Goal: Book appointment/travel/reservation: Book appointment/travel/reservation

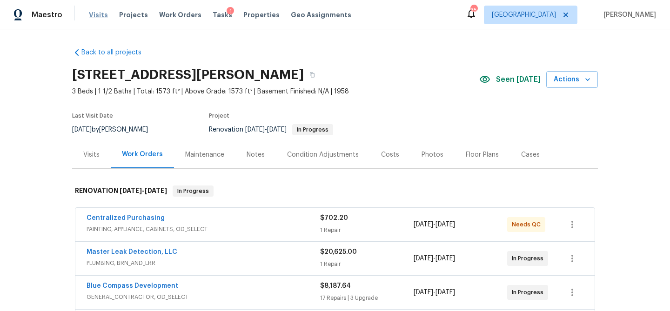
click at [102, 15] on span "Visits" at bounding box center [98, 14] width 19 height 9
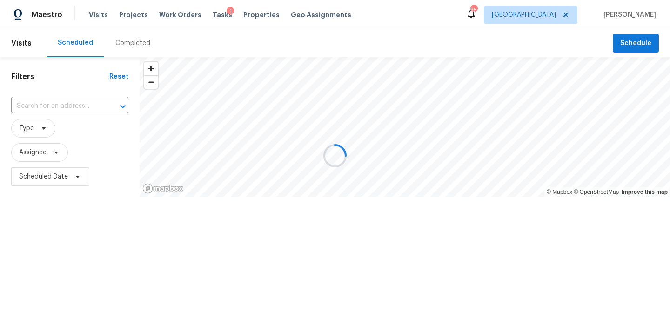
click at [625, 42] on div at bounding box center [335, 155] width 670 height 311
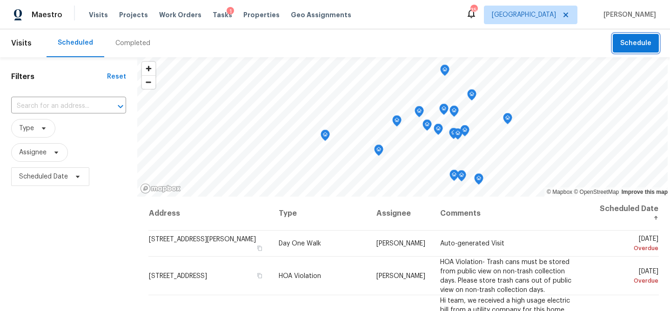
click at [638, 43] on span "Schedule" at bounding box center [635, 44] width 31 height 12
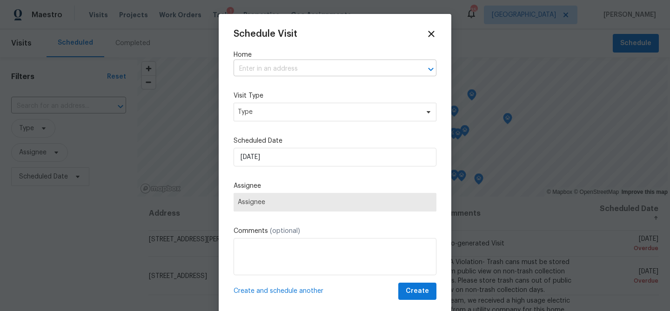
click at [374, 74] on input "text" at bounding box center [321, 69] width 177 height 14
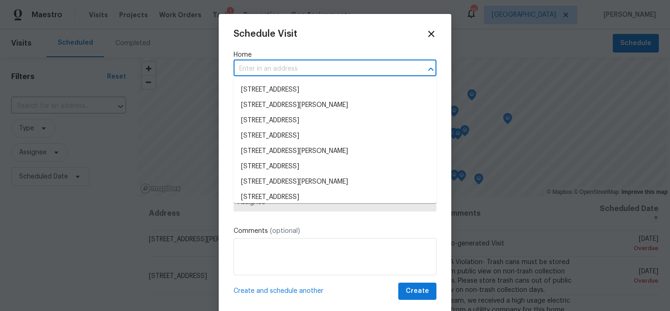
paste input "[STREET_ADDRESS][PERSON_NAME]"
type input "[STREET_ADDRESS][PERSON_NAME]"
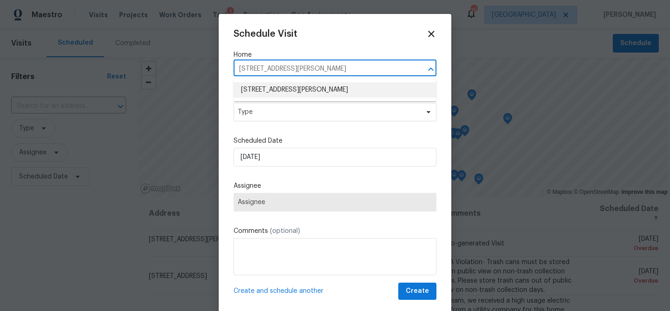
click at [268, 84] on li "[STREET_ADDRESS][PERSON_NAME]" at bounding box center [334, 89] width 203 height 15
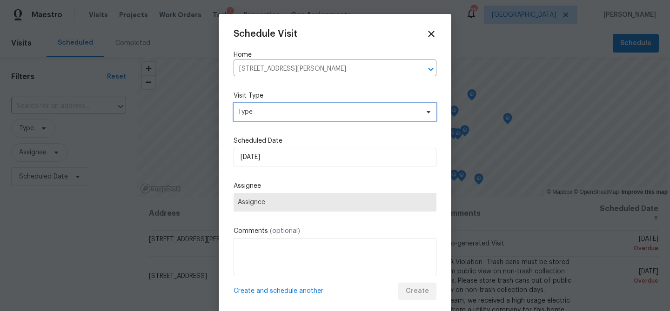
click at [268, 113] on span "Type" at bounding box center [328, 111] width 181 height 9
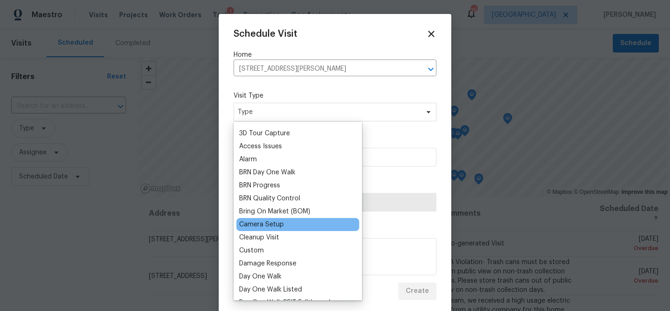
scroll to position [26, 0]
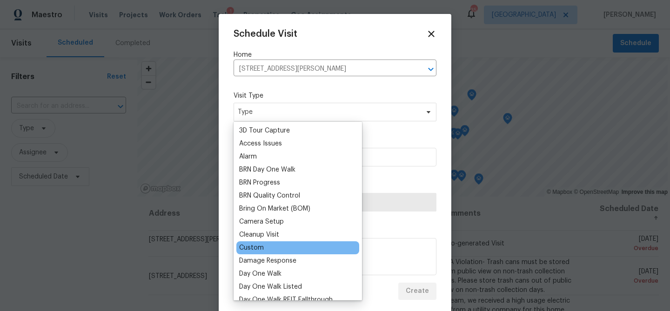
click at [255, 247] on div "Custom" at bounding box center [251, 247] width 25 height 9
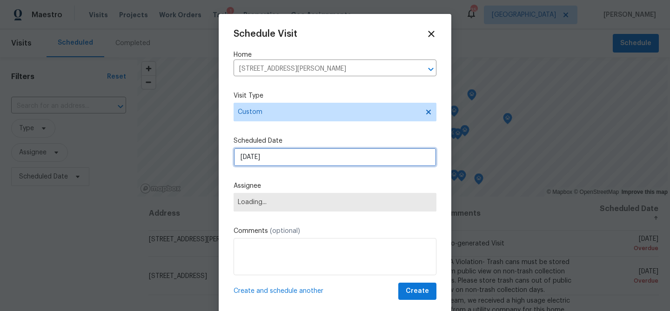
click at [288, 161] on input "[DATE]" at bounding box center [334, 157] width 203 height 19
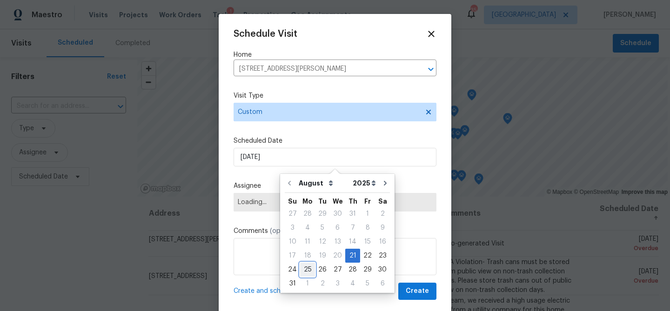
click at [308, 268] on div "25" at bounding box center [307, 269] width 15 height 13
type input "[DATE]"
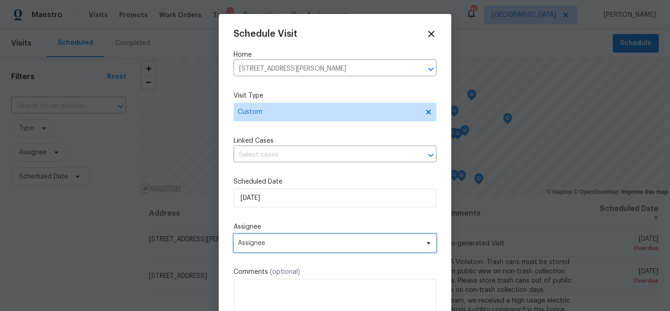
click at [278, 244] on span "Assignee" at bounding box center [329, 242] width 182 height 7
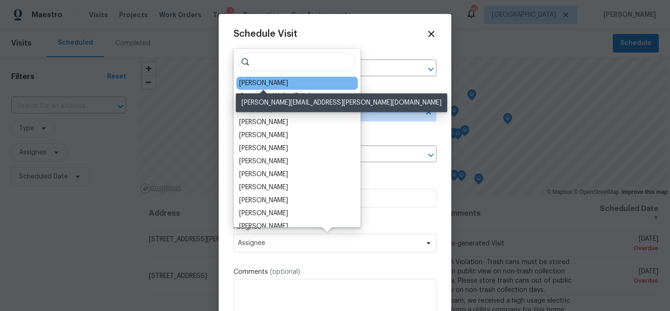
click at [269, 81] on div "[PERSON_NAME]" at bounding box center [263, 83] width 49 height 9
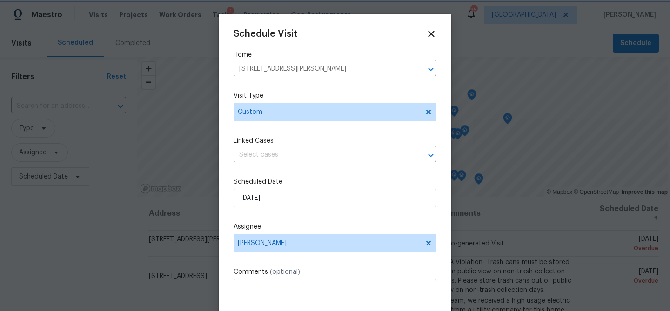
scroll to position [16, 0]
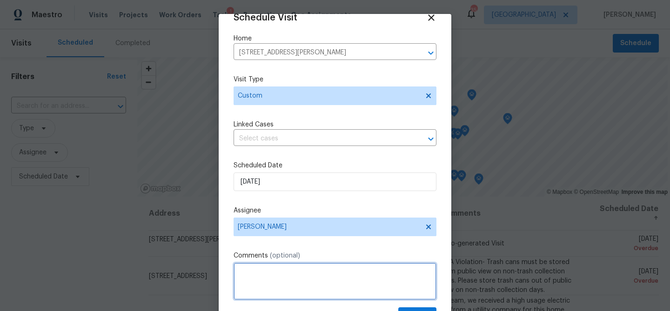
click at [250, 273] on textarea at bounding box center [334, 281] width 203 height 37
paste textarea "Repair Related Fallthrough Reasons: 1. The hall bathroom with a non-functioning…"
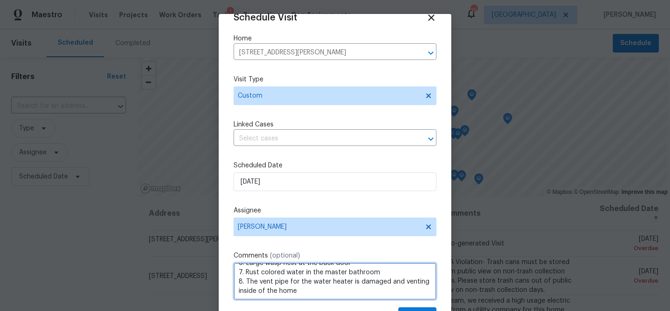
scroll to position [57, 0]
drag, startPoint x: 238, startPoint y: 281, endPoint x: 284, endPoint y: 301, distance: 49.6
click at [284, 301] on div "Schedule Visit Home [STREET_ADDRESS][PERSON_NAME] ​ Visit Type Custom Linked Ca…" at bounding box center [334, 169] width 203 height 312
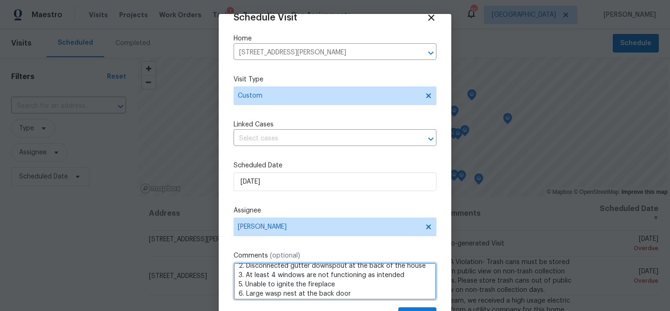
scroll to position [24, 0]
click at [408, 276] on textarea "Repair Related Fallthrough Reasons: 1. The hall bathroom with a non-functioning…" at bounding box center [334, 281] width 203 height 37
drag, startPoint x: 421, startPoint y: 278, endPoint x: 233, endPoint y: 276, distance: 188.3
click at [233, 276] on div "Schedule Visit Home [STREET_ADDRESS][PERSON_NAME] ​ Visit Type Custom Linked Ca…" at bounding box center [335, 177] width 233 height 326
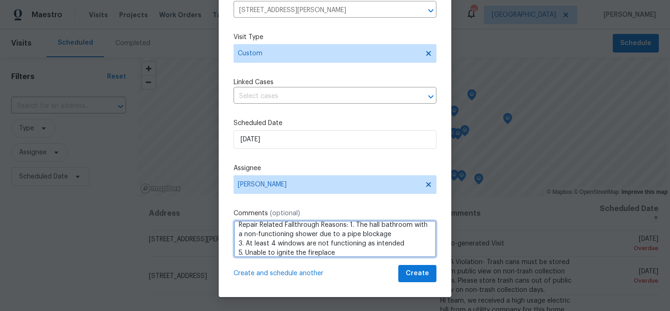
scroll to position [38, 0]
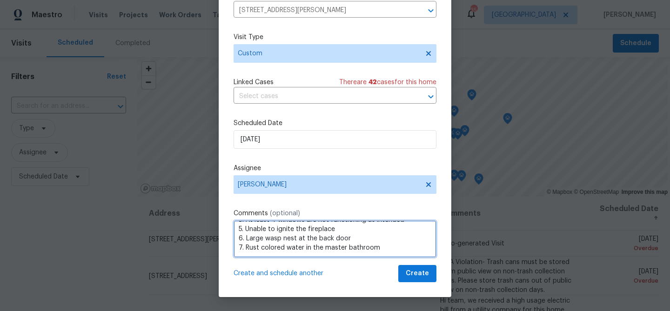
type textarea "Repair Related Fallthrough Reasons: 1. The hall bathroom with a non-functioning…"
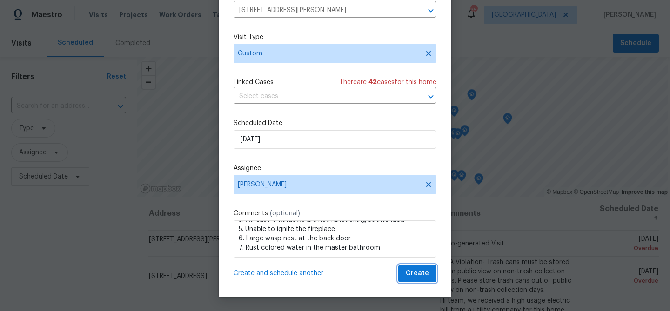
click at [424, 274] on span "Create" at bounding box center [416, 274] width 23 height 12
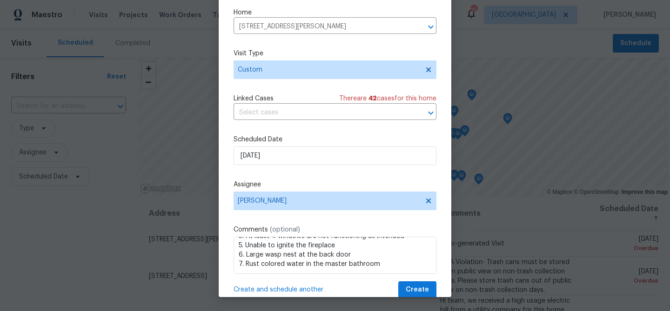
scroll to position [17, 0]
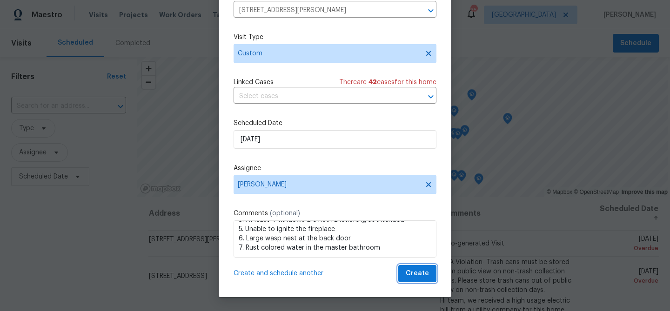
click at [416, 274] on span "Create" at bounding box center [416, 274] width 23 height 12
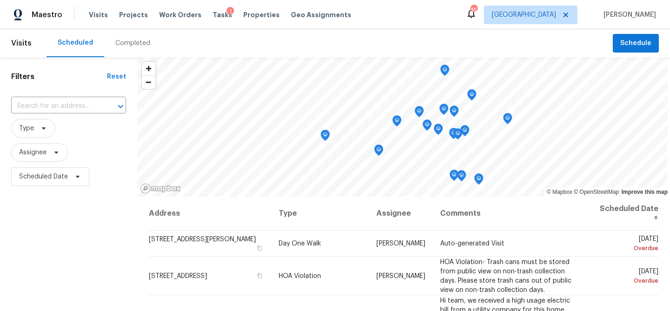
scroll to position [0, 0]
